Goal: Information Seeking & Learning: Check status

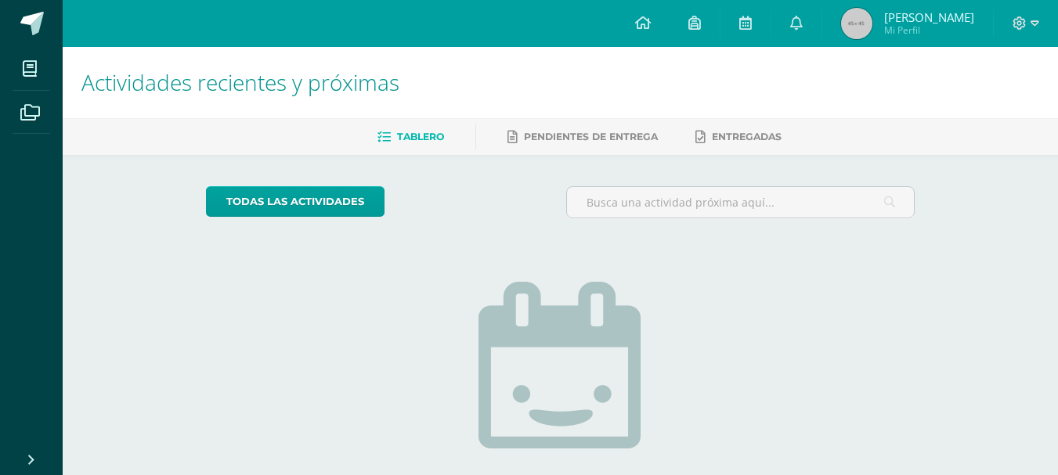
click at [948, 22] on span "[PERSON_NAME]" at bounding box center [929, 17] width 90 height 16
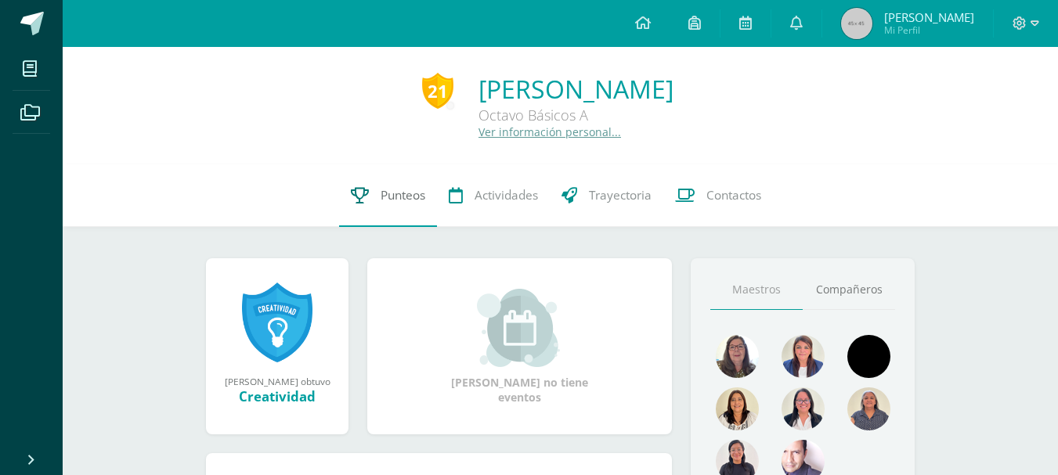
click at [367, 203] on link "Punteos" at bounding box center [388, 195] width 98 height 63
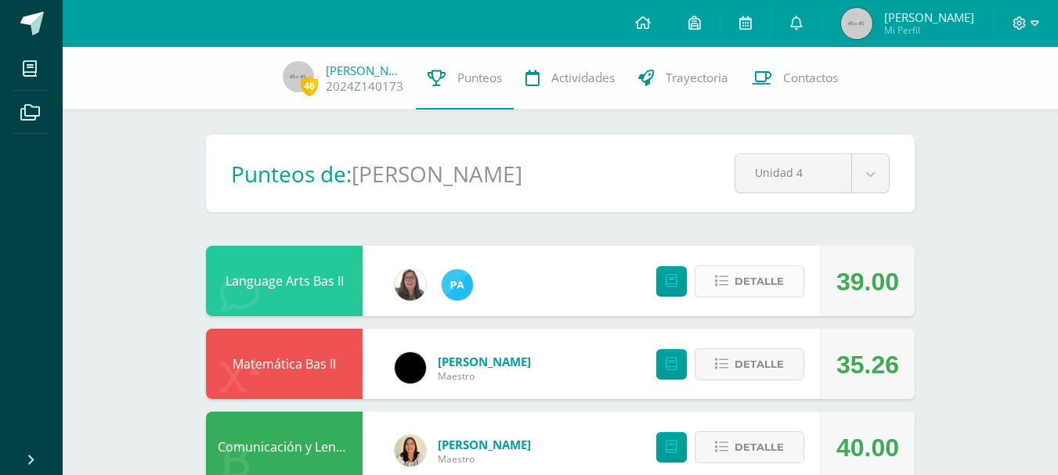
click at [766, 273] on span "Detalle" at bounding box center [759, 281] width 49 height 29
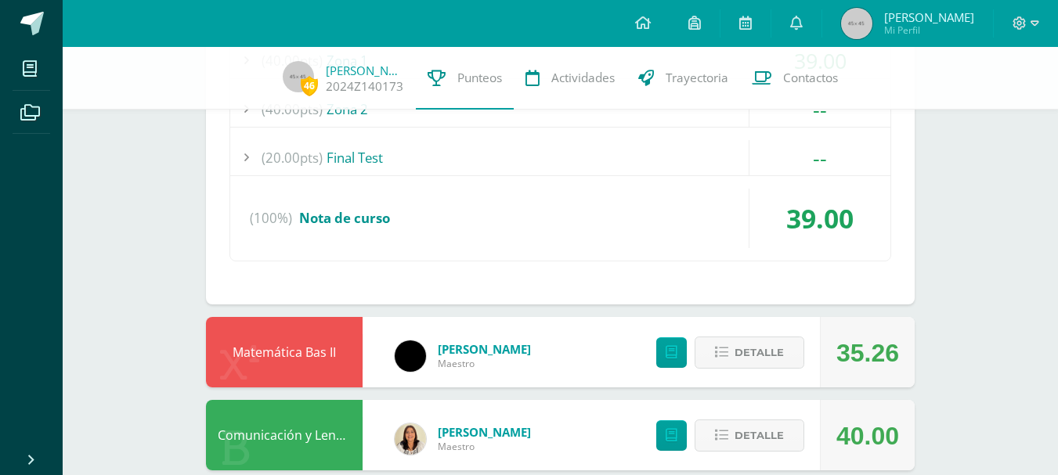
scroll to position [331, 0]
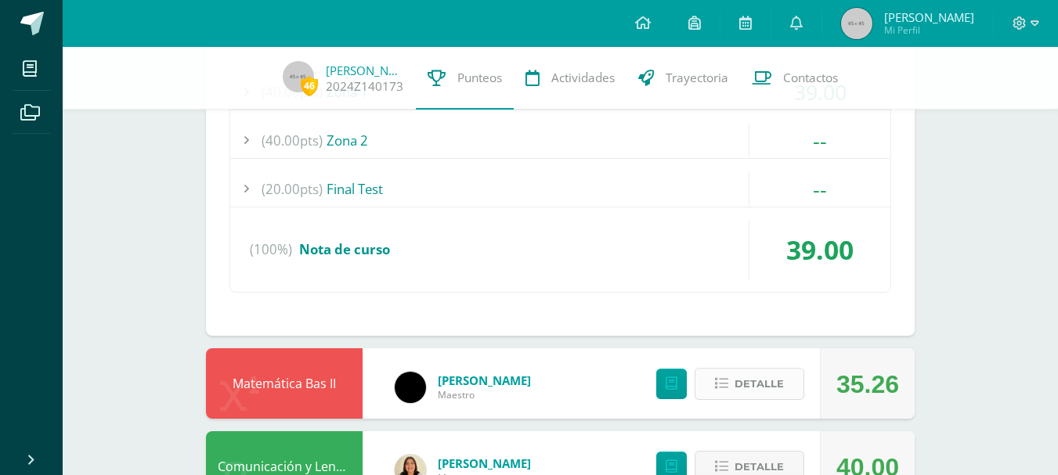
click at [746, 372] on span "Detalle" at bounding box center [759, 384] width 49 height 29
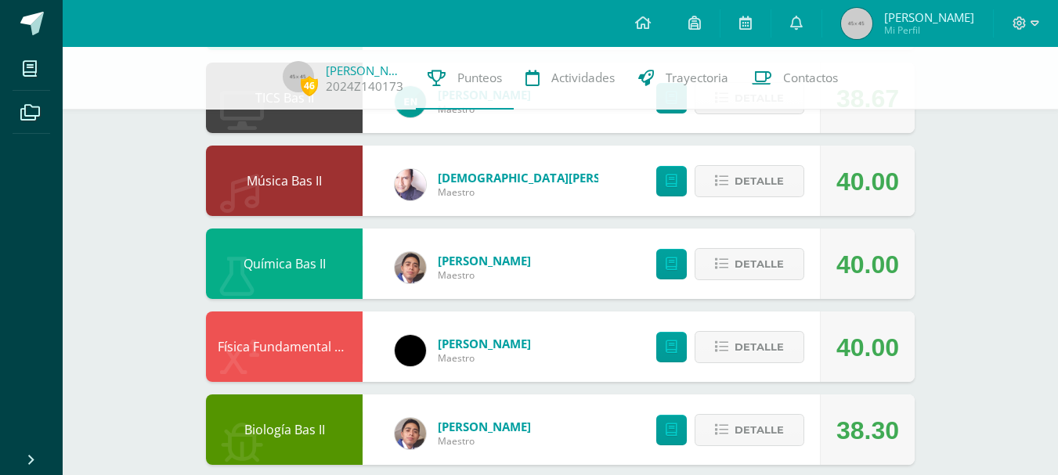
scroll to position [1929, 0]
